Goal: Transaction & Acquisition: Book appointment/travel/reservation

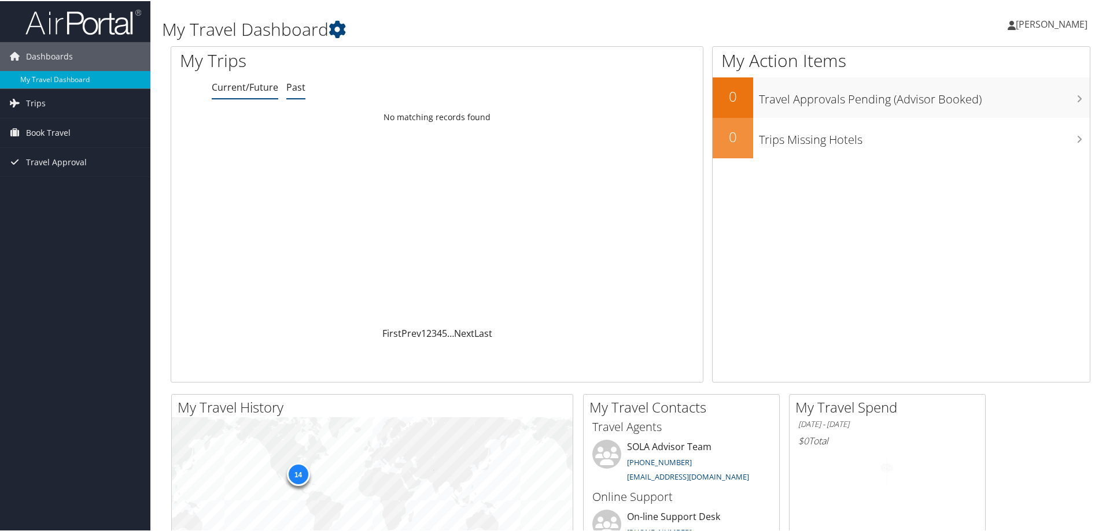
click at [295, 90] on link "Past" at bounding box center [295, 86] width 19 height 13
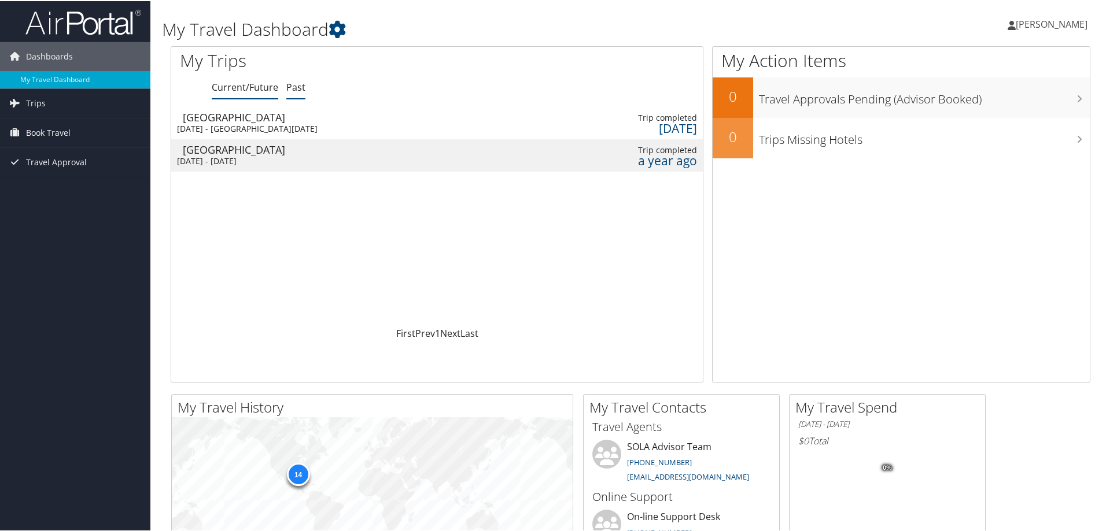
click at [242, 81] on link "Current/Future" at bounding box center [245, 86] width 67 height 13
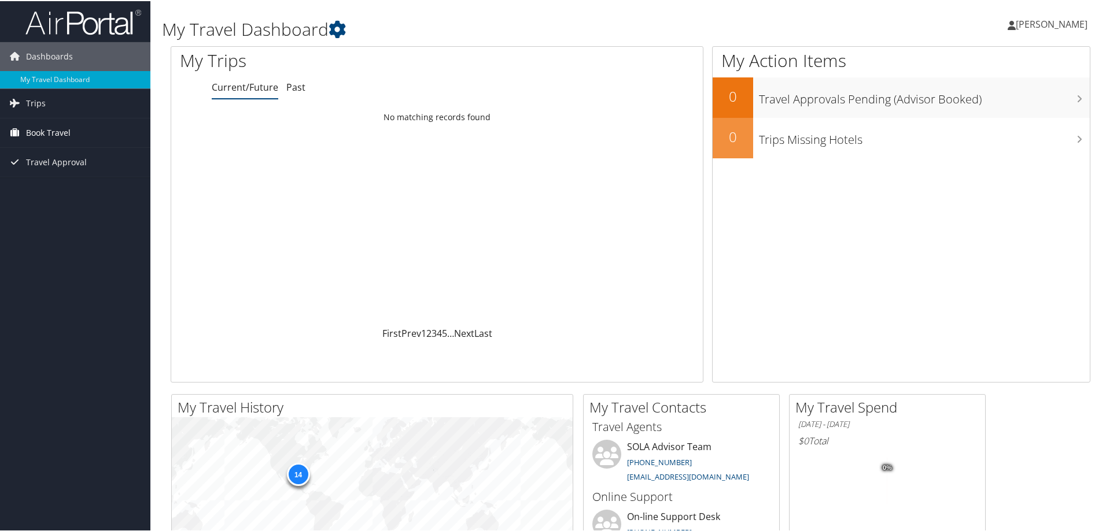
click at [50, 124] on span "Book Travel" at bounding box center [48, 131] width 45 height 29
click at [39, 108] on span "Trips" at bounding box center [36, 102] width 20 height 29
click at [42, 186] on span "Book Travel" at bounding box center [48, 183] width 45 height 29
click at [40, 186] on span "Book Travel" at bounding box center [48, 183] width 45 height 29
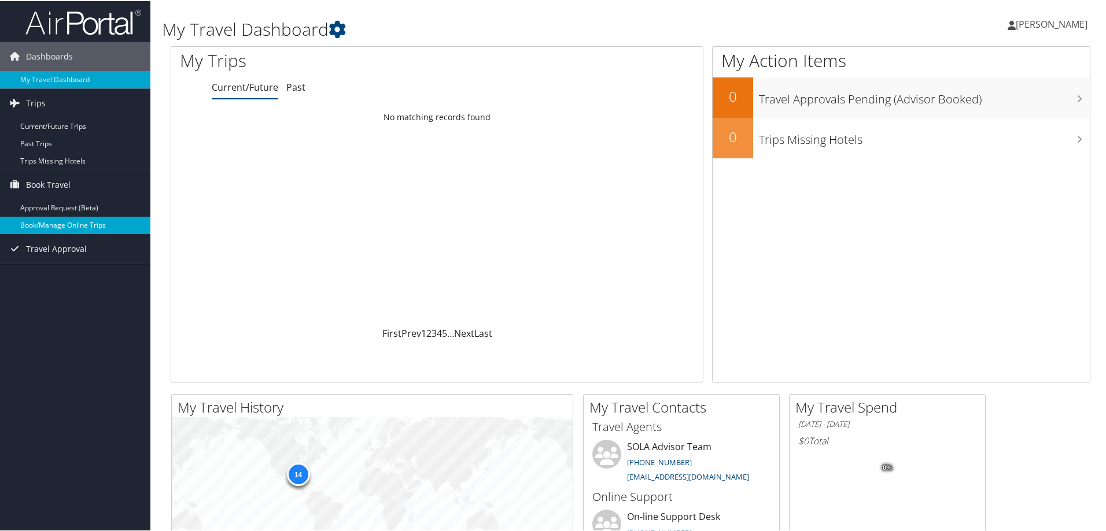
click at [52, 227] on link "Book/Manage Online Trips" at bounding box center [75, 224] width 150 height 17
